Goal: Transaction & Acquisition: Purchase product/service

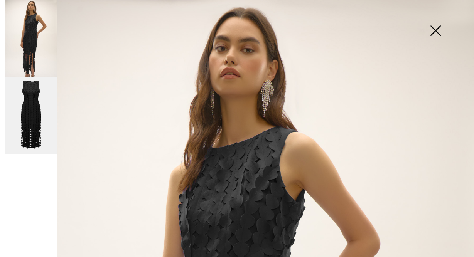
drag, startPoint x: 177, startPoint y: 85, endPoint x: 177, endPoint y: 77, distance: 7.7
click at [7, 1] on div "New Clothing Sale Brands Inspiration Live Prom 1 Added to Bag Joseph Ribkoff 3d…" at bounding box center [237, 15] width 474 height 31
click at [11, 0] on div "New Clothing Sale Brands Inspiration Live Prom 1 Added to Bag Joseph Ribkoff 3d…" at bounding box center [237, 15] width 474 height 31
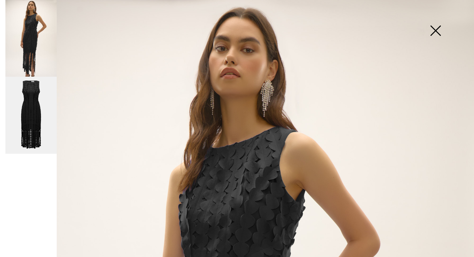
click at [11, 0] on div "New Clothing Sale Brands Inspiration Live Prom 1 Added to Bag Joseph Ribkoff 3d…" at bounding box center [237, 15] width 474 height 31
click at [2, 2] on div "New Clothing Sale Brands Inspiration Live Prom 1 Added to Bag Joseph Ribkoff 3d…" at bounding box center [237, 15] width 474 height 31
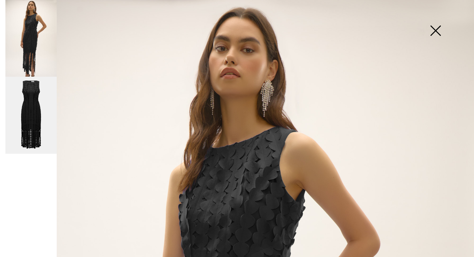
click at [2, 2] on div "New Clothing Sale Brands Inspiration Live Prom 1 Added to Bag Joseph Ribkoff 3d…" at bounding box center [237, 15] width 474 height 31
drag, startPoint x: 89, startPoint y: 73, endPoint x: 87, endPoint y: 67, distance: 7.1
click at [2, 2] on div "New Clothing Sale Brands Inspiration Live Prom 1 Added to Bag Joseph Ribkoff 3d…" at bounding box center [237, 15] width 474 height 31
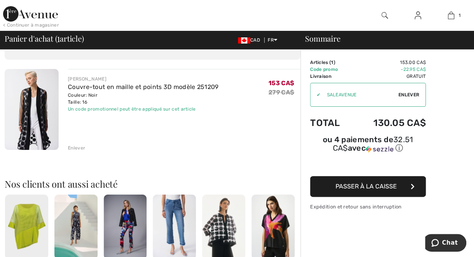
click at [27, 115] on img at bounding box center [32, 109] width 54 height 81
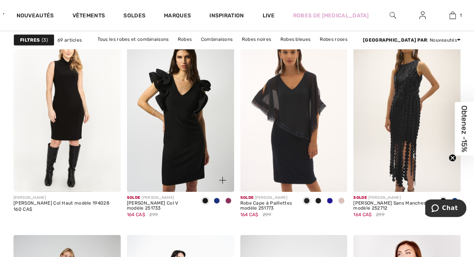
scroll to position [1059, 0]
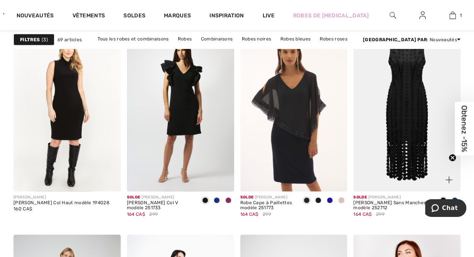
click at [406, 158] on img at bounding box center [406, 111] width 107 height 161
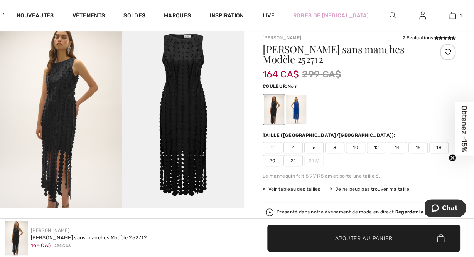
scroll to position [51, 0]
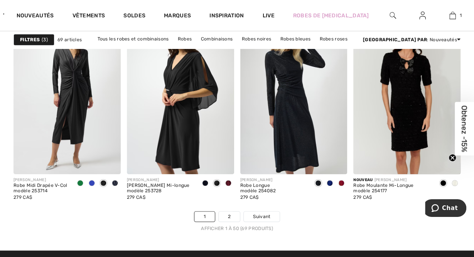
scroll to position [3063, 0]
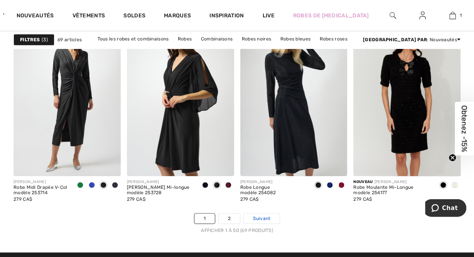
click at [257, 216] on span "Suivant" at bounding box center [261, 218] width 17 height 7
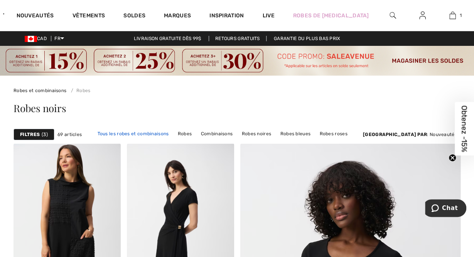
click at [129, 132] on link "Tous les robes et combinaisons" at bounding box center [132, 134] width 79 height 10
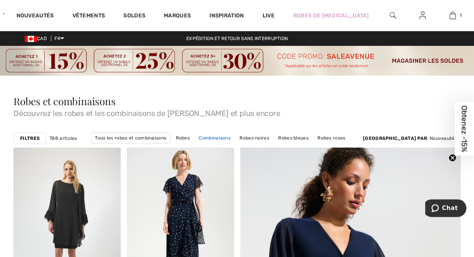
click at [202, 138] on link "Combinaisons" at bounding box center [215, 138] width 40 height 10
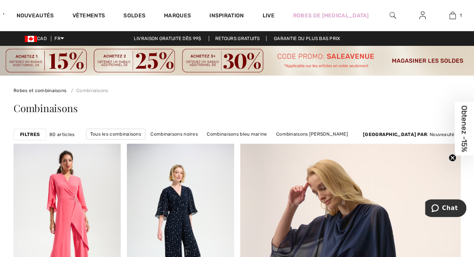
click at [31, 133] on strong "Filtres" at bounding box center [30, 134] width 20 height 7
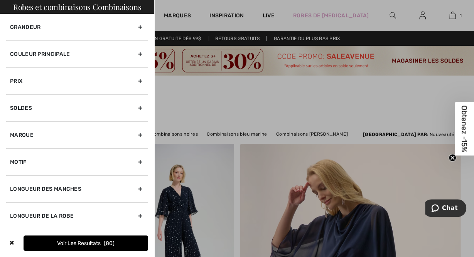
click at [64, 55] on div "Couleur Principale" at bounding box center [77, 53] width 142 height 27
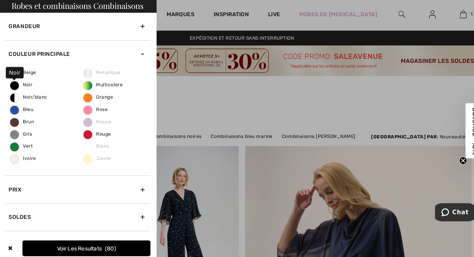
click at [16, 87] on label "Noir" at bounding box center [15, 84] width 9 height 9
click at [0, 0] on input "Noir" at bounding box center [0, 0] width 0 height 0
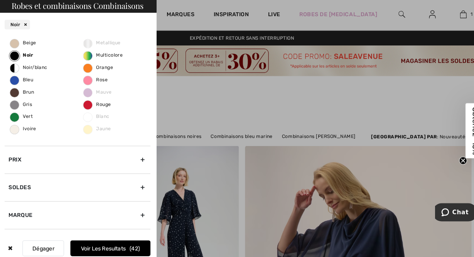
scroll to position [52, 0]
click at [105, 241] on button "Voir les resultats 42" at bounding box center [109, 243] width 78 height 15
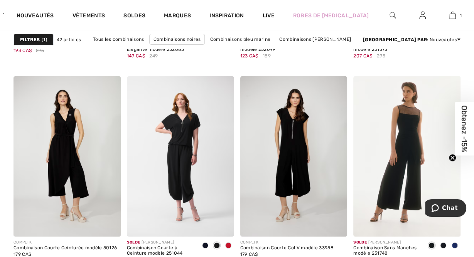
scroll to position [1222, 0]
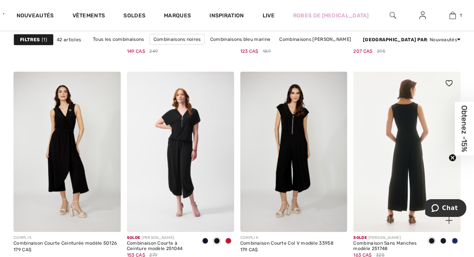
click at [401, 146] on img at bounding box center [406, 152] width 107 height 161
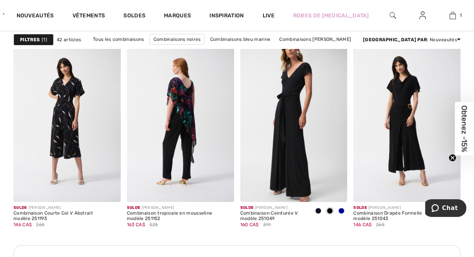
scroll to position [1456, 0]
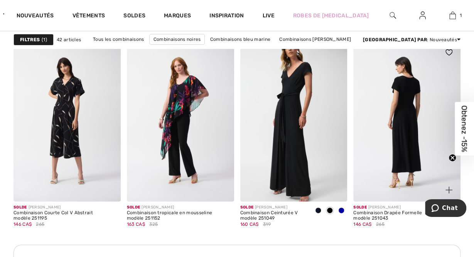
click at [394, 138] on img at bounding box center [406, 121] width 107 height 161
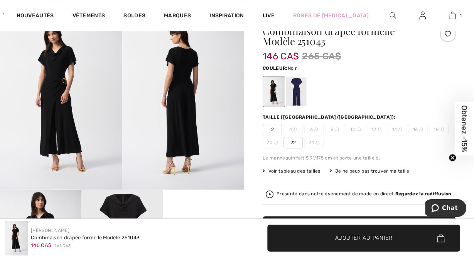
scroll to position [188, 0]
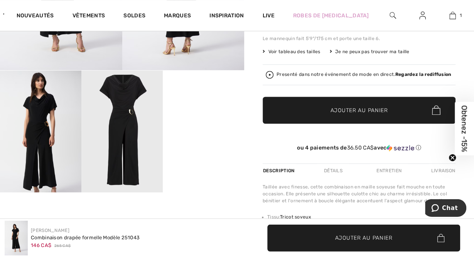
click at [133, 147] on img at bounding box center [121, 132] width 81 height 122
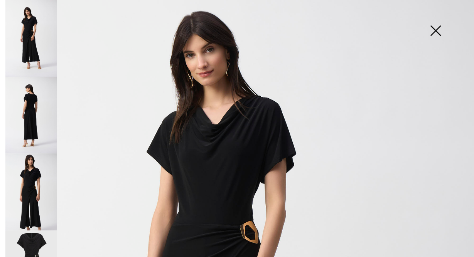
scroll to position [0, 0]
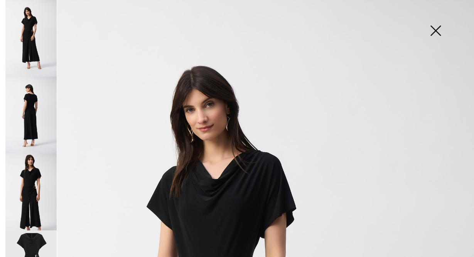
click at [437, 30] on img at bounding box center [435, 32] width 39 height 40
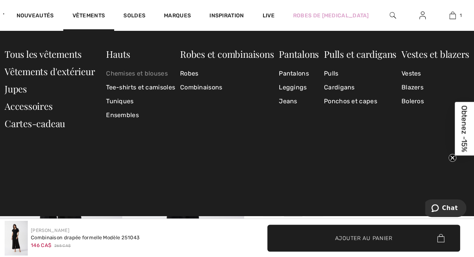
click at [119, 72] on link "Chemises et blouses" at bounding box center [140, 74] width 69 height 14
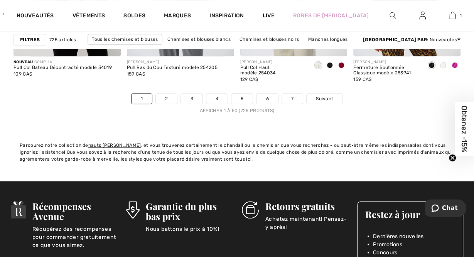
scroll to position [3182, 0]
click at [26, 36] on strong "Filtres" at bounding box center [30, 39] width 20 height 7
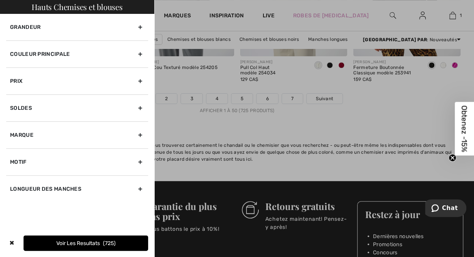
click at [56, 56] on div "Couleur Principale" at bounding box center [77, 53] width 142 height 27
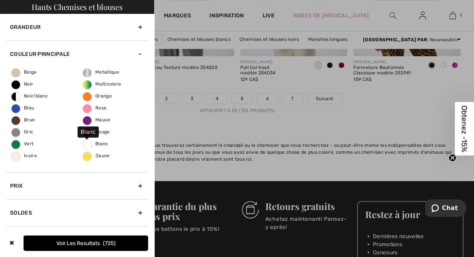
click at [95, 143] on span "Blanc" at bounding box center [95, 143] width 25 height 5
click at [0, 0] on input "Blanc" at bounding box center [0, 0] width 0 height 0
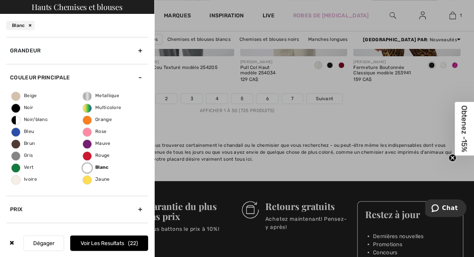
click at [207, 123] on div at bounding box center [237, 128] width 474 height 257
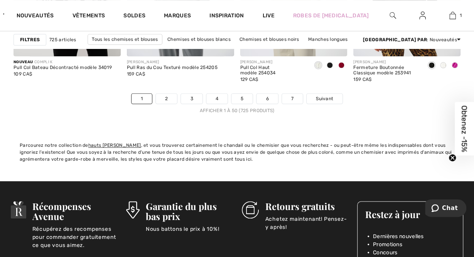
click at [29, 39] on strong "Filtres" at bounding box center [30, 39] width 20 height 7
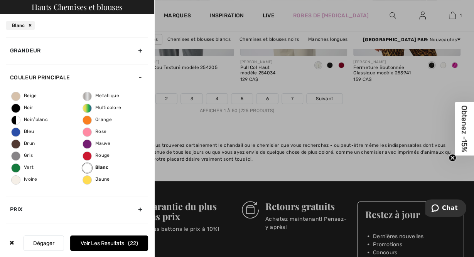
click at [116, 242] on button "Voir les resultats 22" at bounding box center [109, 243] width 78 height 15
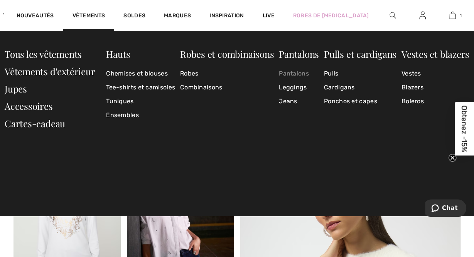
click at [288, 76] on link "Pantalons" at bounding box center [299, 74] width 40 height 14
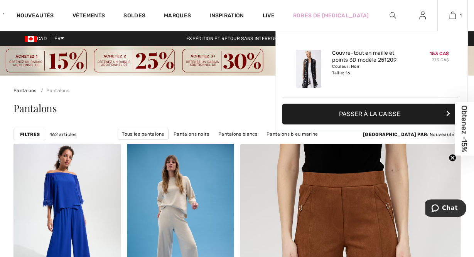
drag, startPoint x: 451, startPoint y: 13, endPoint x: 448, endPoint y: 10, distance: 4.6
click at [448, 10] on div "1 Ajouté au panier Joseph Ribkoff Couvre-tout En Maille Et Points 3d Modèle 251…" at bounding box center [452, 15] width 30 height 31
click at [399, 109] on button "Passer à la caisse" at bounding box center [371, 114] width 179 height 21
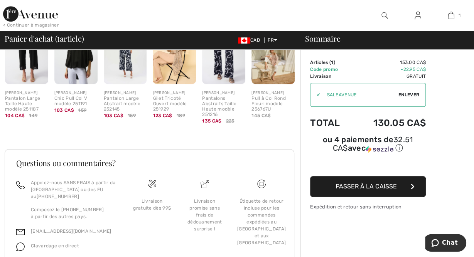
scroll to position [252, 0]
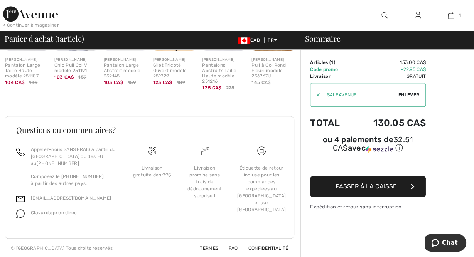
click at [371, 185] on span "Passer à la caisse" at bounding box center [365, 186] width 61 height 7
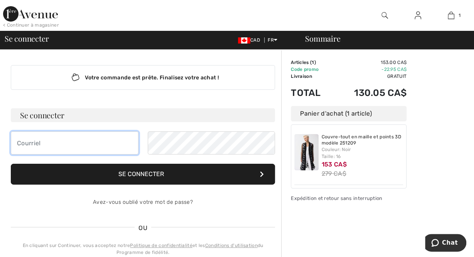
click at [52, 138] on input "email" at bounding box center [75, 142] width 128 height 23
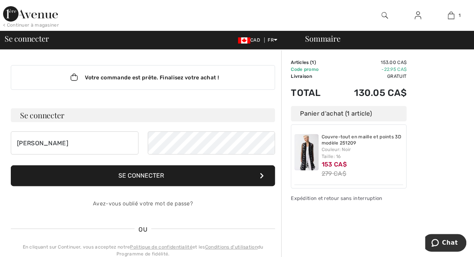
click at [39, 162] on form "Se connecter sylvie Veuillez saisir une adresse e-mail valide. Se connecter Ave…" at bounding box center [143, 161] width 264 height 107
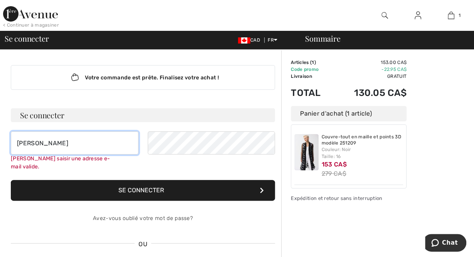
click at [51, 150] on input "[PERSON_NAME]" at bounding box center [75, 142] width 128 height 23
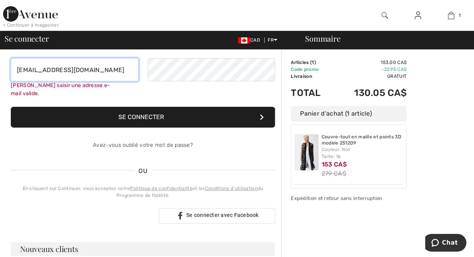
scroll to position [74, 0]
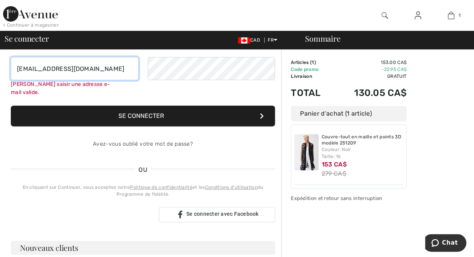
type input "[EMAIL_ADDRESS][DOMAIN_NAME]"
click at [81, 241] on h3 "Nouveaux clients" at bounding box center [143, 248] width 264 height 14
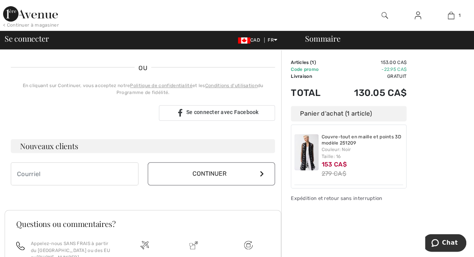
scroll to position [164, 0]
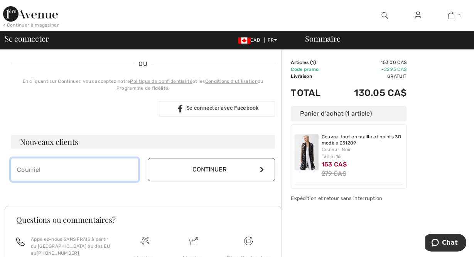
click at [68, 167] on input "email" at bounding box center [75, 169] width 128 height 23
type input "[EMAIL_ADDRESS][DOMAIN_NAME]"
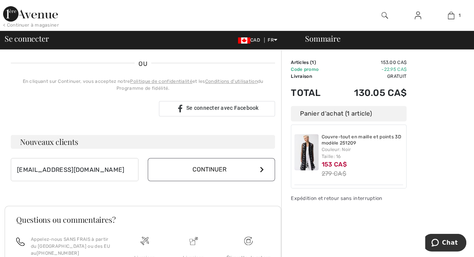
click at [212, 167] on button "Continuer" at bounding box center [212, 169] width 128 height 23
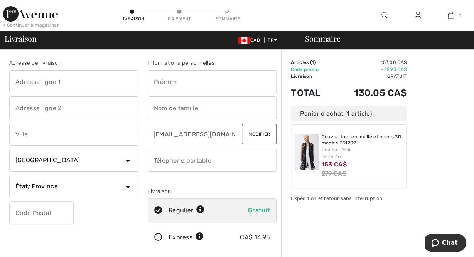
click at [108, 78] on input "text" at bounding box center [73, 81] width 129 height 23
type input "13640, rue Du Merlot"
click at [200, 81] on input "text" at bounding box center [212, 81] width 129 height 23
type input "Sylvie"
click at [184, 116] on input "text" at bounding box center [212, 107] width 129 height 23
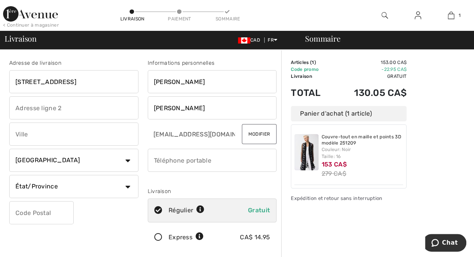
type input "McDonald"
click at [94, 136] on input "text" at bounding box center [73, 134] width 129 height 23
type input "Mirabel"
click at [9, 175] on select "État/Province Alberta Colombie-Britannique Ile-du-Prince-Edward Manitoba Nouvea…" at bounding box center [73, 186] width 129 height 23
select select "QC"
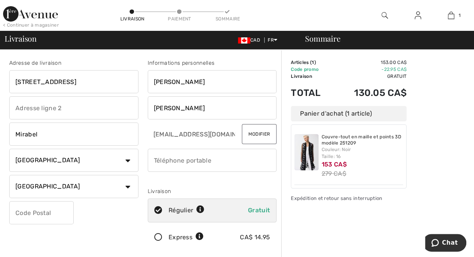
click option "Québec" at bounding box center [0, 0] width 0 height 0
click at [67, 216] on input "text" at bounding box center [41, 212] width 64 height 23
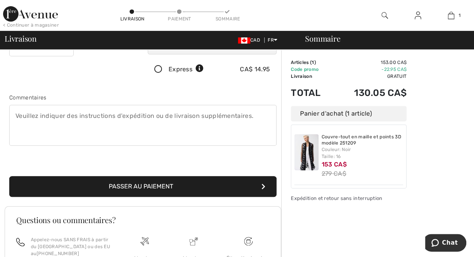
scroll to position [256, 0]
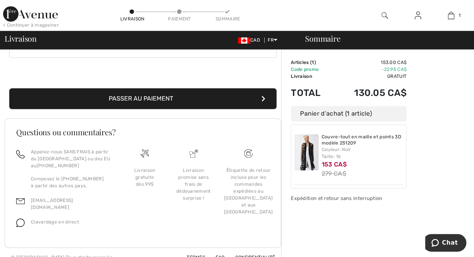
type input "J7N3P1"
click at [219, 255] on link "FAQ" at bounding box center [215, 257] width 18 height 5
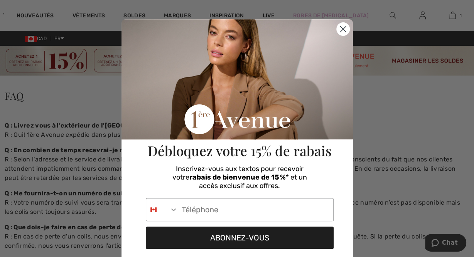
click at [344, 27] on circle "Close dialog" at bounding box center [342, 29] width 13 height 13
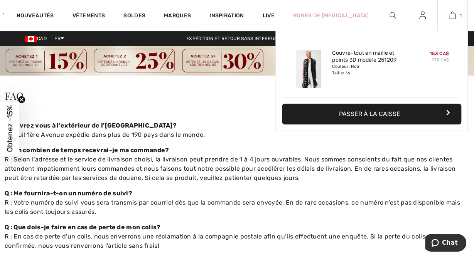
click at [370, 114] on button "Passer à la caisse" at bounding box center [371, 114] width 179 height 21
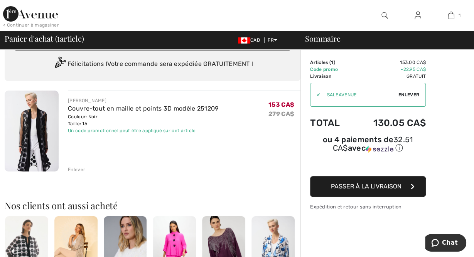
scroll to position [25, 0]
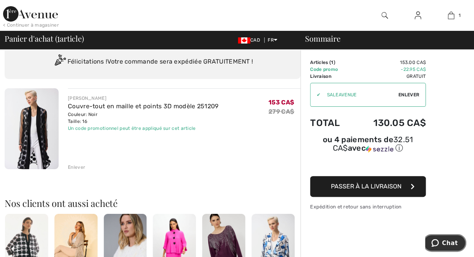
click at [445, 239] on button "Chat" at bounding box center [444, 243] width 44 height 18
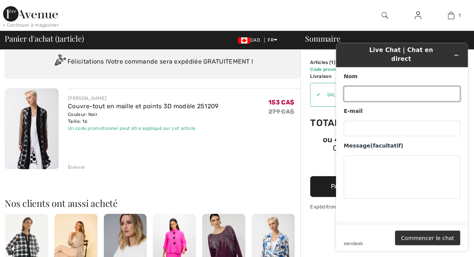
click at [396, 86] on input "Nom" at bounding box center [401, 93] width 116 height 15
type input "[PERSON_NAME]"
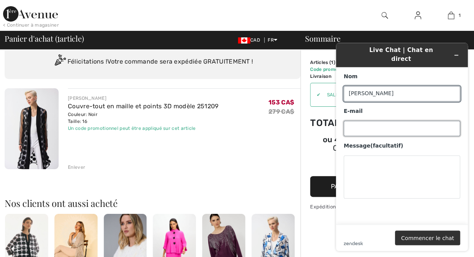
click at [362, 121] on input "E-mail" at bounding box center [401, 128] width 116 height 15
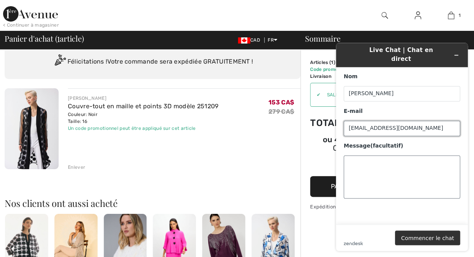
type input "sylviemcdonald1@gmail.com"
click at [361, 155] on textarea "Message (facultatif)" at bounding box center [401, 176] width 116 height 43
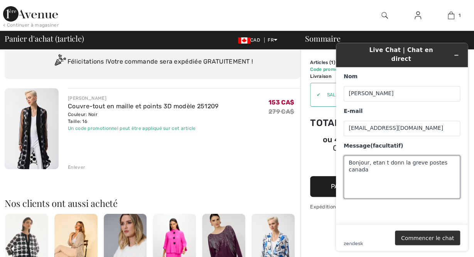
click at [381, 157] on textarea "Bonjour, etan t donn la greve postes canada" at bounding box center [401, 176] width 116 height 43
click at [396, 156] on textarea "Bonjour, etant donn la greve postes canada" at bounding box center [401, 176] width 116 height 43
click at [415, 158] on textarea "Bonjour, etant donné la greve postes canada" at bounding box center [401, 176] width 116 height 43
click at [379, 178] on textarea "Bonjour, etant donné la grève postes canada" at bounding box center [401, 176] width 116 height 43
click at [457, 155] on textarea "Bonjour, etant donné la grève postes canada" at bounding box center [401, 176] width 116 height 43
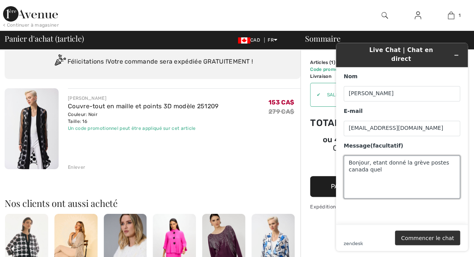
type textarea "Bonjour, etant donné la grève postes canada quel"
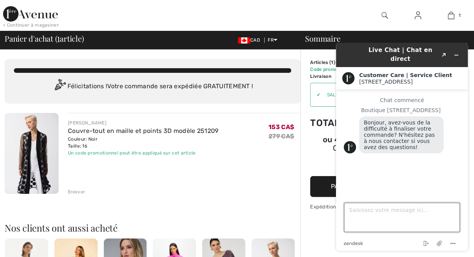
click at [406, 223] on textarea "Saisissez votre message ici..." at bounding box center [402, 217] width 116 height 29
type textarea "Quel transporteur utilisez vous?"
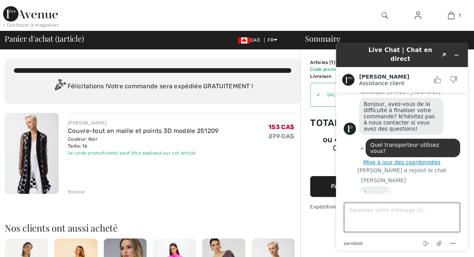
scroll to position [61, 0]
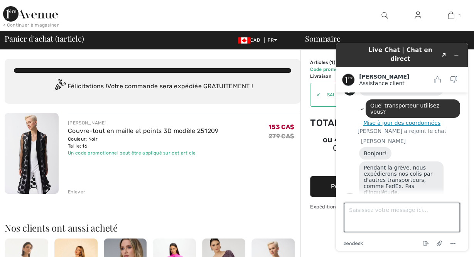
click at [389, 217] on textarea "Saisissez votre message ici..." at bounding box center [402, 217] width 116 height 29
type textarea "Merci."
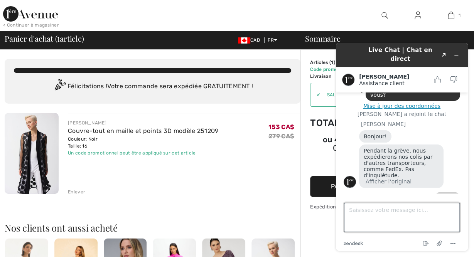
scroll to position [77, 0]
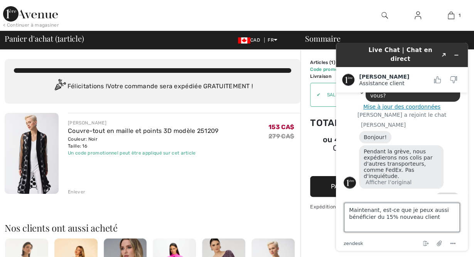
type textarea "Maintenant, est-ce que je peux aussi bénéficier du 15% nouveau client?"
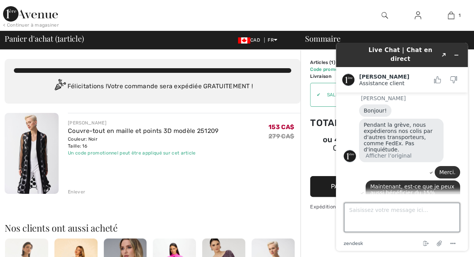
scroll to position [138, 0]
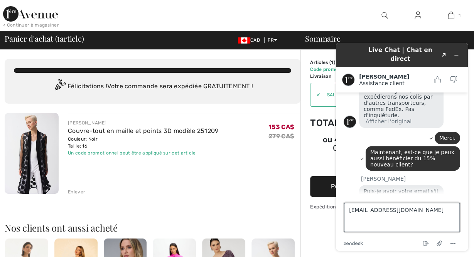
type textarea "[EMAIL_ADDRESS][DOMAIN_NAME]"
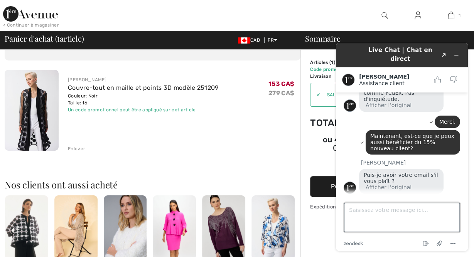
scroll to position [42, 0]
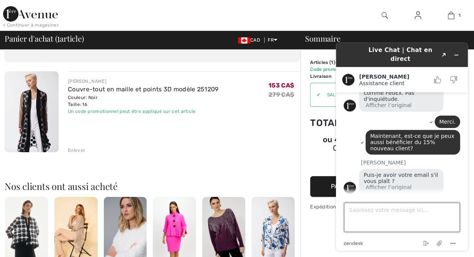
click at [353, 210] on textarea "Saisissez votre message ici..." at bounding box center [402, 216] width 116 height 29
type textarea "bonjour?"
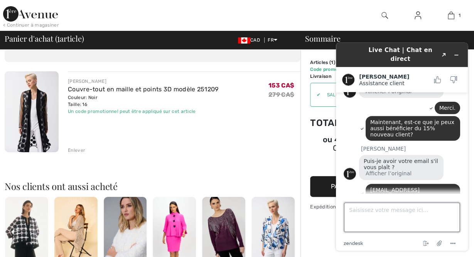
scroll to position [215, 0]
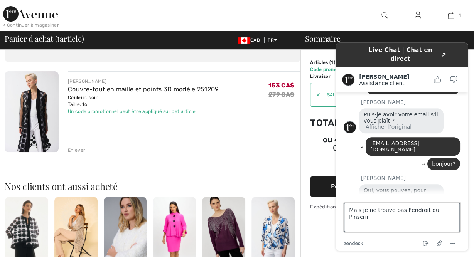
type textarea "Mais je ne trouve pas l'endroit ou l'inscrire"
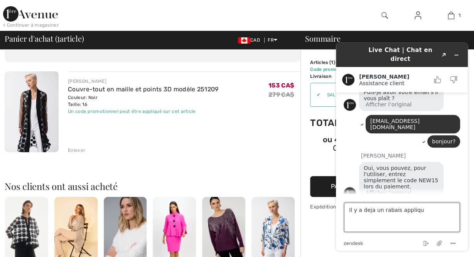
type textarea "Il y a deja un rabais appliqué"
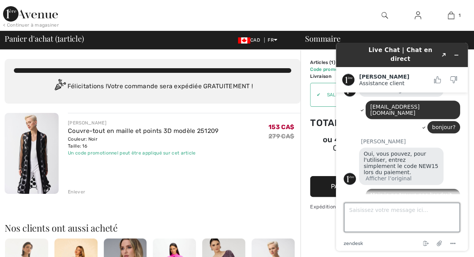
scroll to position [298, 0]
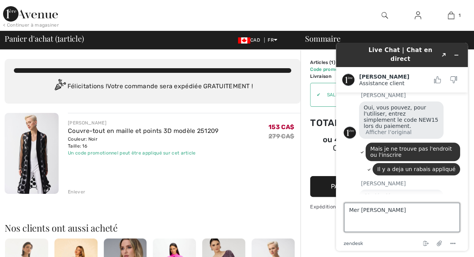
click at [359, 214] on textarea "Mer veilleux" at bounding box center [402, 217] width 116 height 29
click at [393, 220] on textarea "Mer veilleux" at bounding box center [402, 217] width 116 height 29
click at [360, 212] on textarea "Mer veilleux" at bounding box center [402, 217] width 116 height 29
click at [382, 214] on textarea "Merveilleux" at bounding box center [402, 217] width 116 height 29
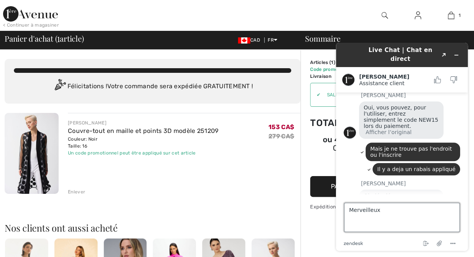
type textarea "Merveilleux."
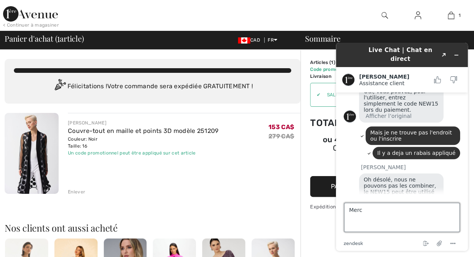
type textarea "Merci"
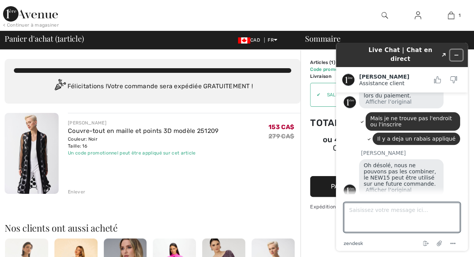
click at [457, 52] on icon "Réduire le widget" at bounding box center [455, 54] width 5 height 5
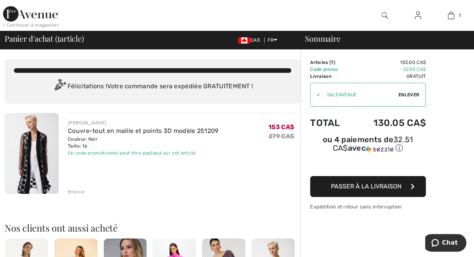
click at [363, 185] on span "Passer à la livraison" at bounding box center [366, 186] width 71 height 7
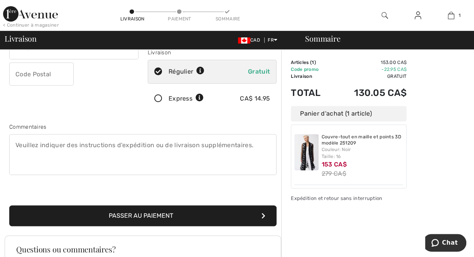
scroll to position [140, 0]
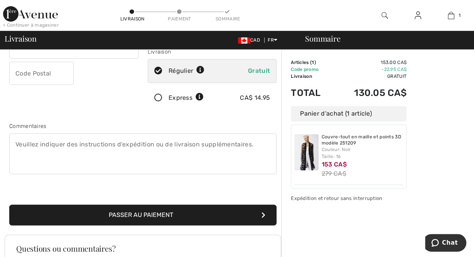
click at [139, 213] on button "Passer au paiement" at bounding box center [142, 215] width 267 height 21
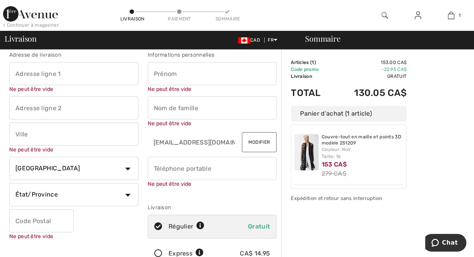
scroll to position [0, 0]
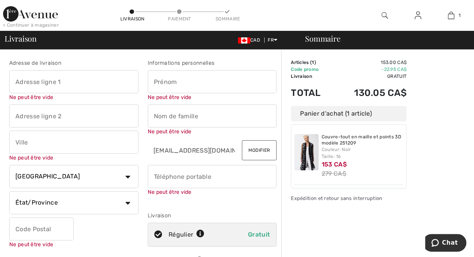
click at [89, 76] on input "text" at bounding box center [73, 81] width 129 height 23
type input "[STREET_ADDRESS]"
click at [156, 88] on input "text" at bounding box center [212, 81] width 129 height 23
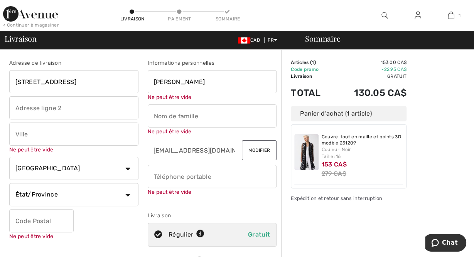
type input "[PERSON_NAME]"
click at [158, 115] on input "text" at bounding box center [212, 115] width 129 height 23
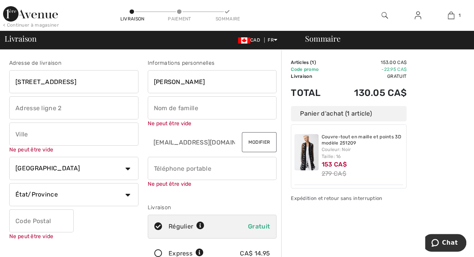
click at [158, 115] on input "text" at bounding box center [212, 107] width 129 height 23
type input "McDonald"
click at [64, 138] on input "text" at bounding box center [73, 134] width 129 height 23
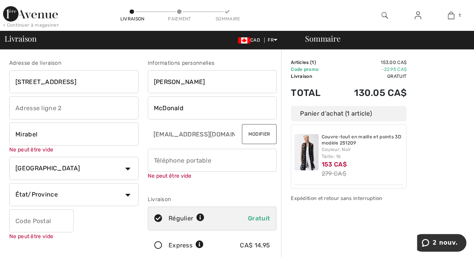
type input "Mirabel"
click at [9, 183] on select "État/Province Alberta Colombie-Britannique Ile-du-Prince-Edward Manitoba Nouvea…" at bounding box center [73, 194] width 129 height 23
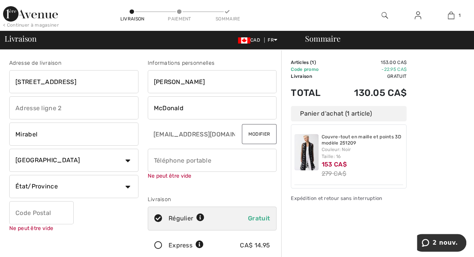
select select "QC"
click option "Québec" at bounding box center [0, 0] width 0 height 0
click at [50, 214] on input "text" at bounding box center [41, 212] width 64 height 23
click at [53, 213] on input "J7N3P1" at bounding box center [41, 212] width 64 height 23
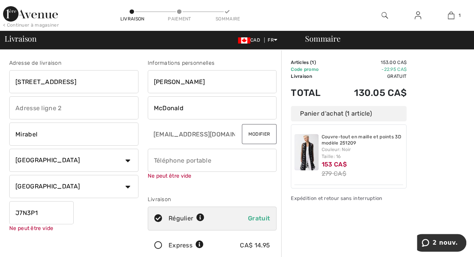
click at [24, 214] on input "J7N3P1" at bounding box center [41, 212] width 64 height 23
click at [27, 213] on input "J7N3P1" at bounding box center [41, 212] width 64 height 23
type input "J7N3P1"
click at [219, 156] on input "phone" at bounding box center [212, 160] width 129 height 23
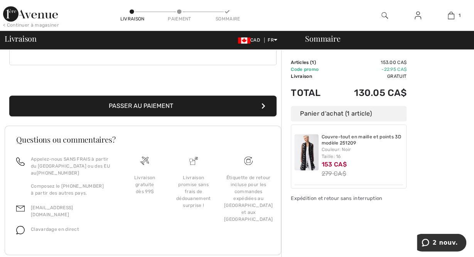
scroll to position [264, 0]
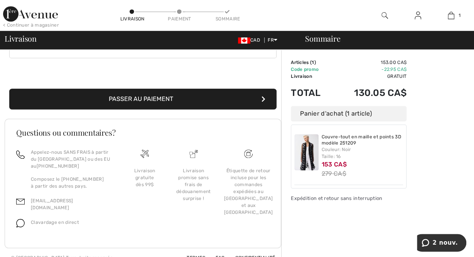
type input "4389203300"
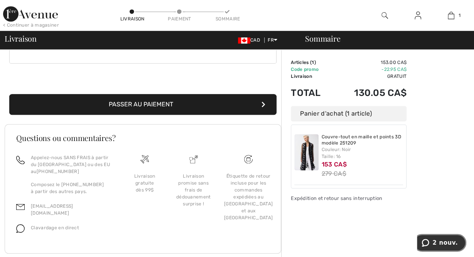
click at [446, 242] on span "2 nouv." at bounding box center [444, 242] width 25 height 7
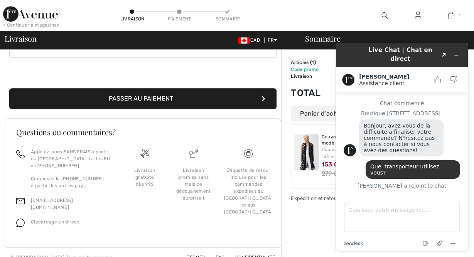
scroll to position [375, 0]
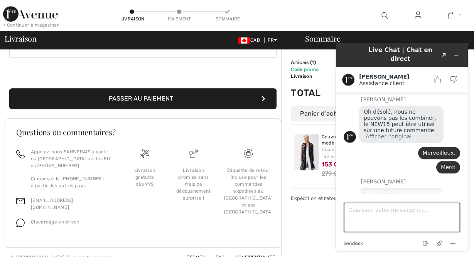
click at [394, 213] on textarea "Saisissez votre message ici..." at bounding box center [402, 217] width 116 height 29
type textarea "Non merci"
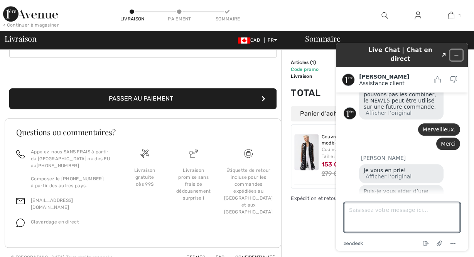
drag, startPoint x: 456, startPoint y: 50, endPoint x: 450, endPoint y: 52, distance: 6.1
click at [450, 52] on button "Réduire le widget" at bounding box center [456, 55] width 12 height 11
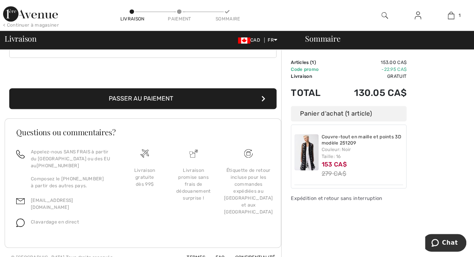
click at [207, 94] on button "Passer au paiement" at bounding box center [142, 98] width 267 height 21
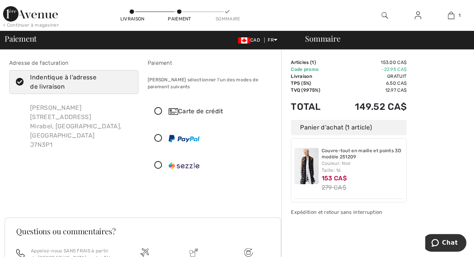
click at [158, 113] on icon at bounding box center [158, 112] width 20 height 8
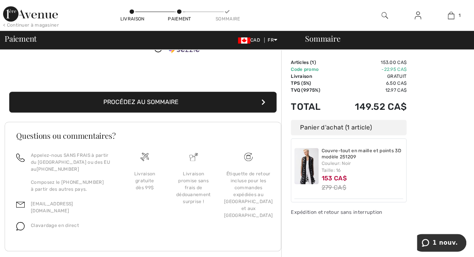
scroll to position [208, 0]
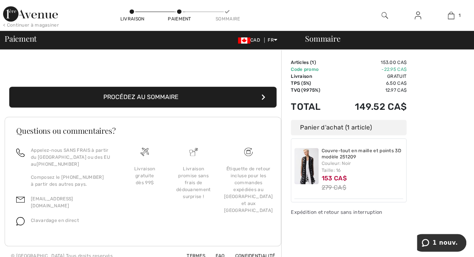
click at [169, 97] on button "Procédez au sommaire" at bounding box center [142, 97] width 267 height 21
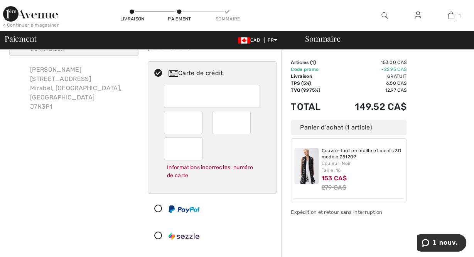
scroll to position [37, 0]
click at [239, 174] on div "Informations incorrectes: numéro de carte" at bounding box center [212, 172] width 96 height 22
click at [197, 122] on div at bounding box center [183, 123] width 39 height 23
click at [166, 148] on div at bounding box center [183, 149] width 39 height 23
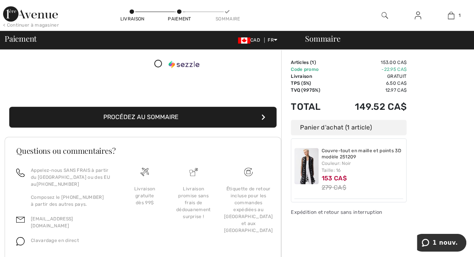
scroll to position [230, 0]
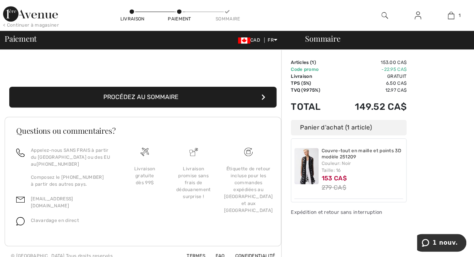
click at [170, 94] on button "Procédez au sommaire" at bounding box center [142, 97] width 267 height 21
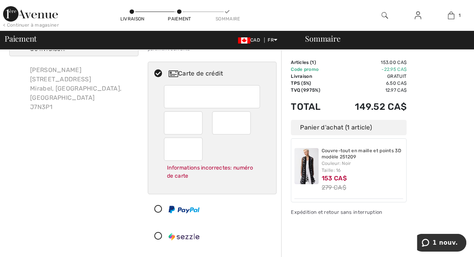
scroll to position [37, 0]
click at [151, 126] on div "Informations incorrectes: numéro de carte" at bounding box center [212, 140] width 128 height 109
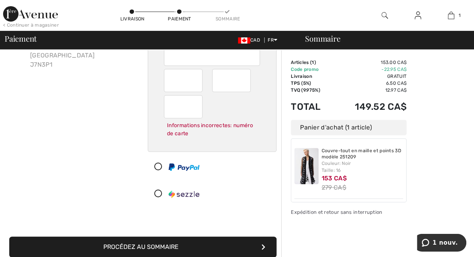
scroll to position [116, 0]
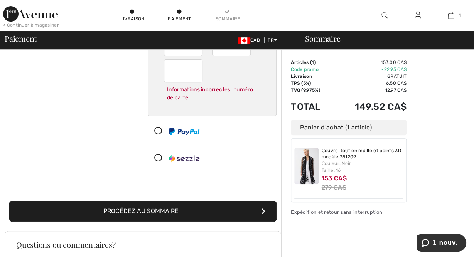
click at [200, 214] on button "Procédez au sommaire" at bounding box center [142, 211] width 267 height 21
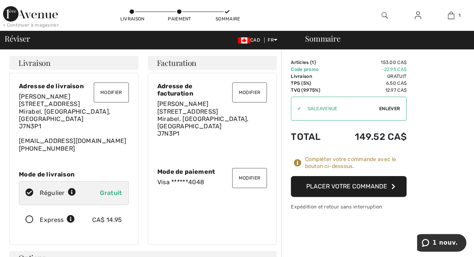
click at [346, 188] on button "Placer votre commande" at bounding box center [349, 186] width 116 height 21
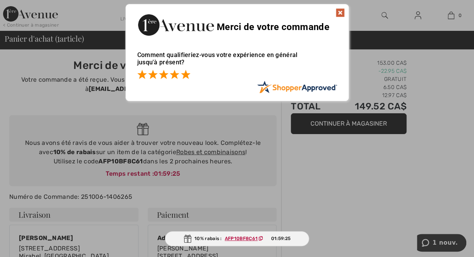
click at [185, 74] on span at bounding box center [185, 74] width 9 height 9
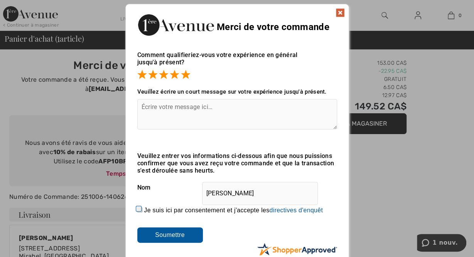
click at [169, 235] on input "Soumettre" at bounding box center [170, 234] width 66 height 15
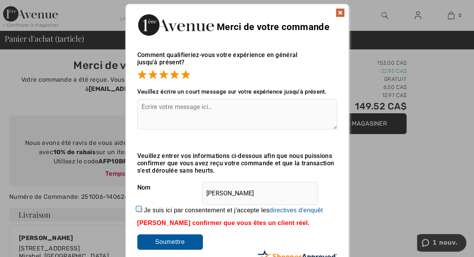
click at [138, 212] on input "Je suis ici par consentement et j'accepte les En soumettant une évaluation, vou…" at bounding box center [139, 209] width 5 height 5
checkbox input "true"
click at [164, 244] on input "Soumettre" at bounding box center [170, 241] width 66 height 15
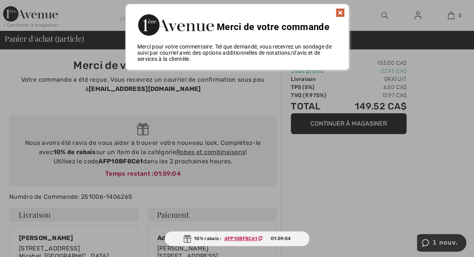
click at [340, 13] on img at bounding box center [339, 12] width 9 height 9
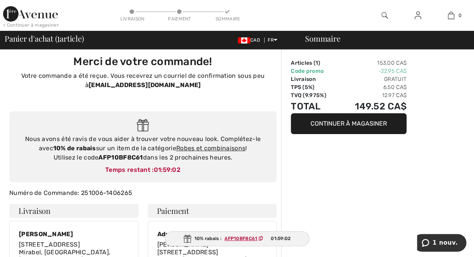
scroll to position [5, 0]
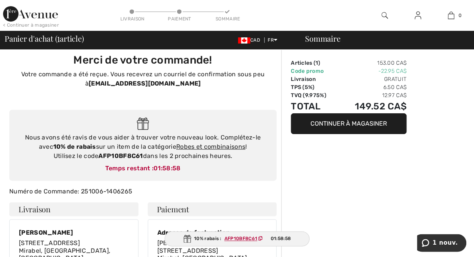
click at [246, 236] on div "10% rabais : AFP10BF8C61 01:58:58" at bounding box center [236, 238] width 145 height 15
